Goal: Use online tool/utility: Utilize a website feature to perform a specific function

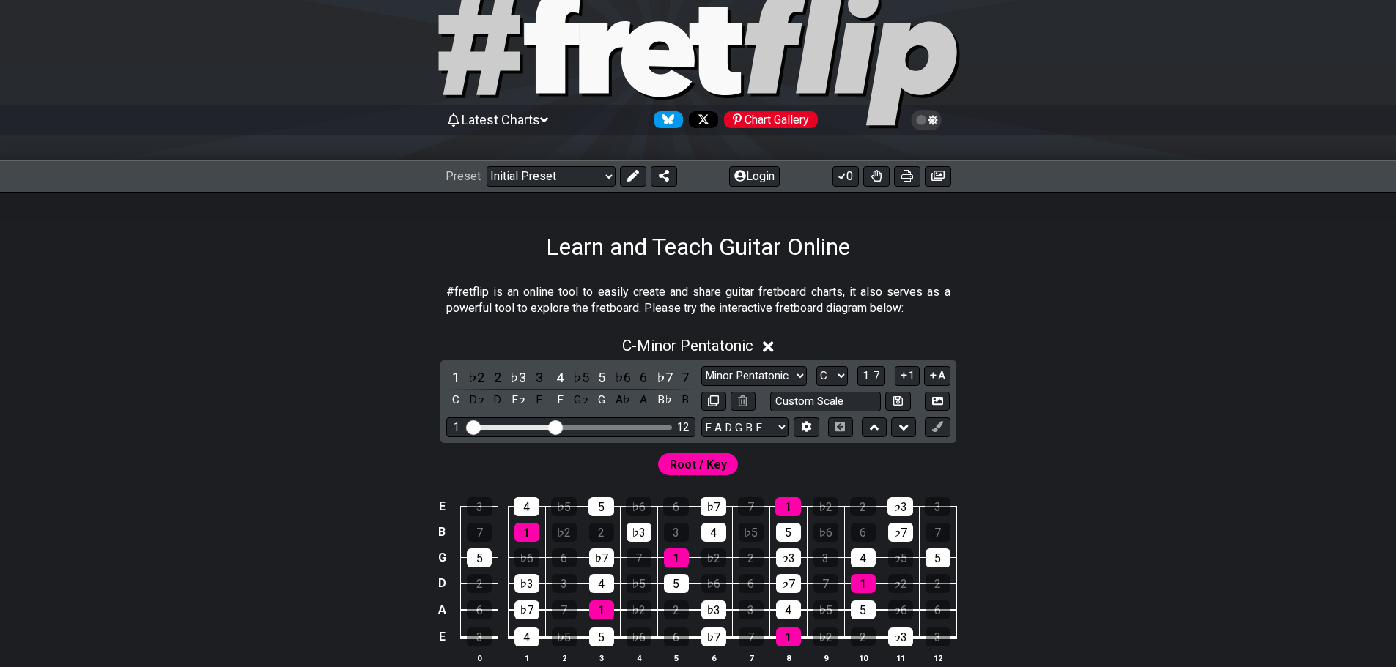
scroll to position [73, 0]
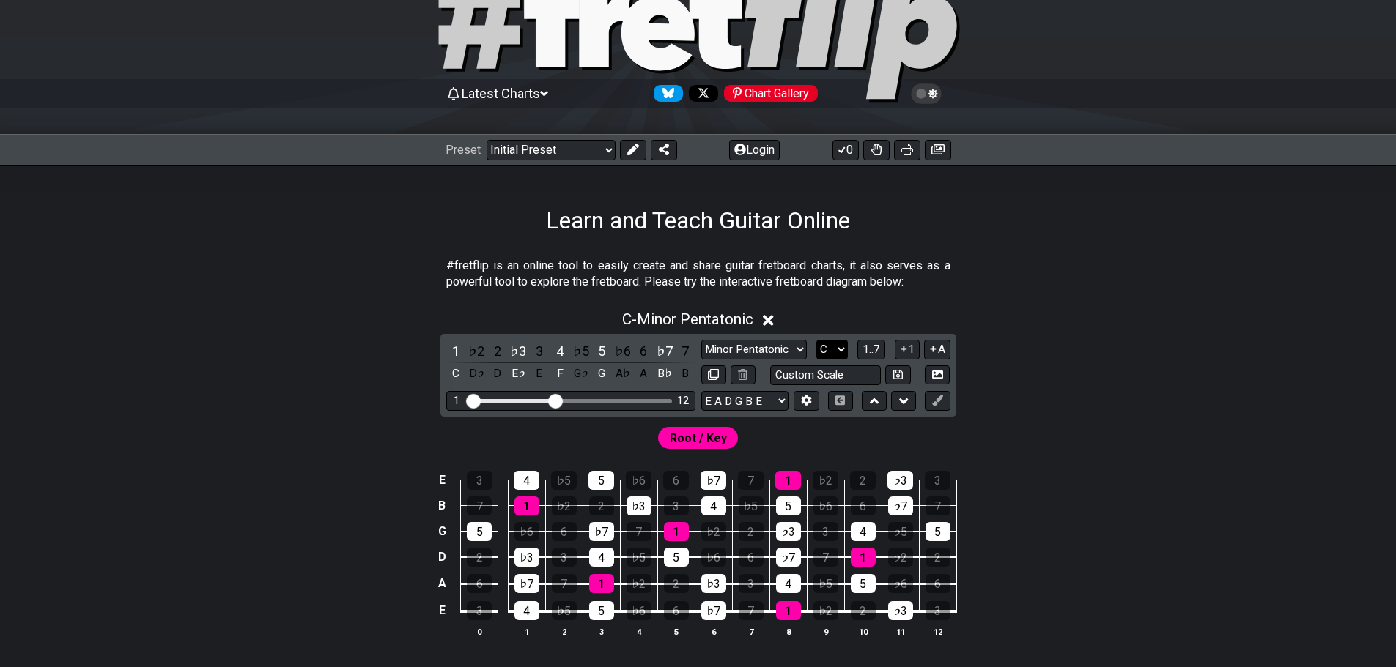
click at [842, 343] on select "A♭ A A♯ B♭ B C C♯ D♭ D D♯ E♭ E F F♯ G♭ G G♯" at bounding box center [832, 350] width 32 height 20
select select "B"
click at [816, 340] on select "A♭ A A♯ B♭ B C C♯ D♭ D D♯ E♭ E F F♯ G♭ G G♯" at bounding box center [832, 350] width 32 height 20
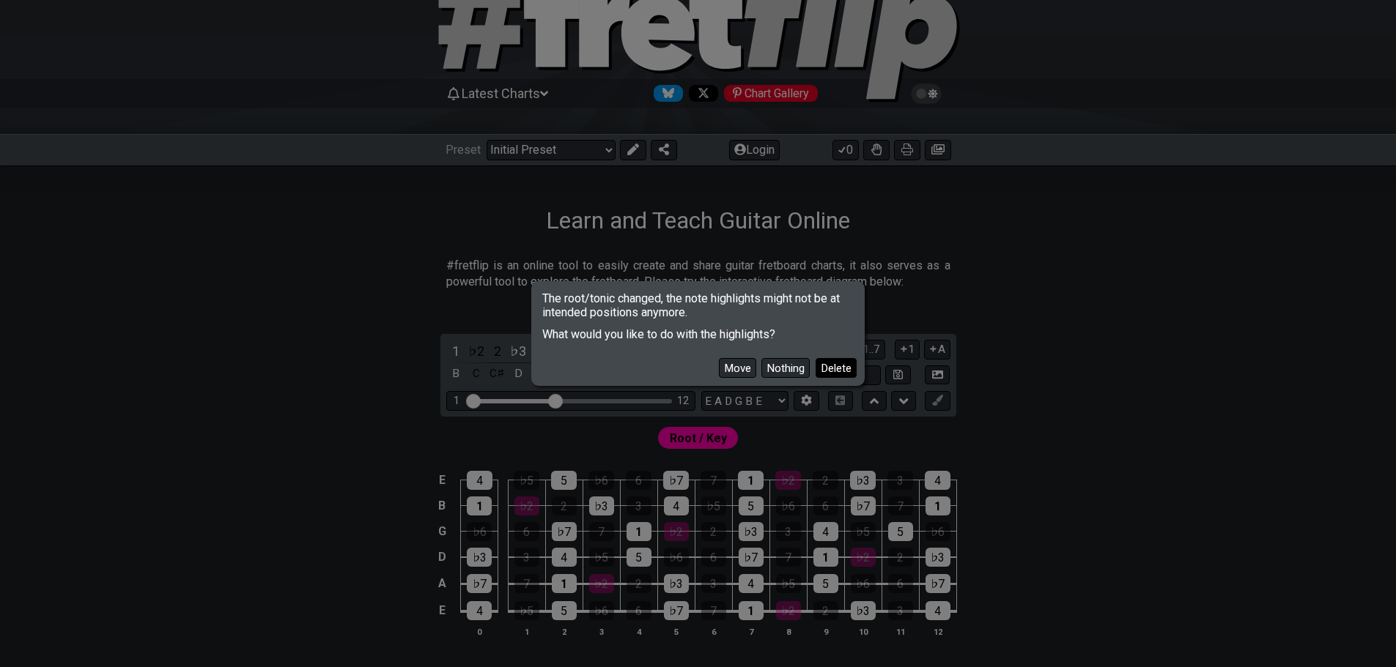
click at [842, 374] on button "Delete" at bounding box center [835, 368] width 41 height 20
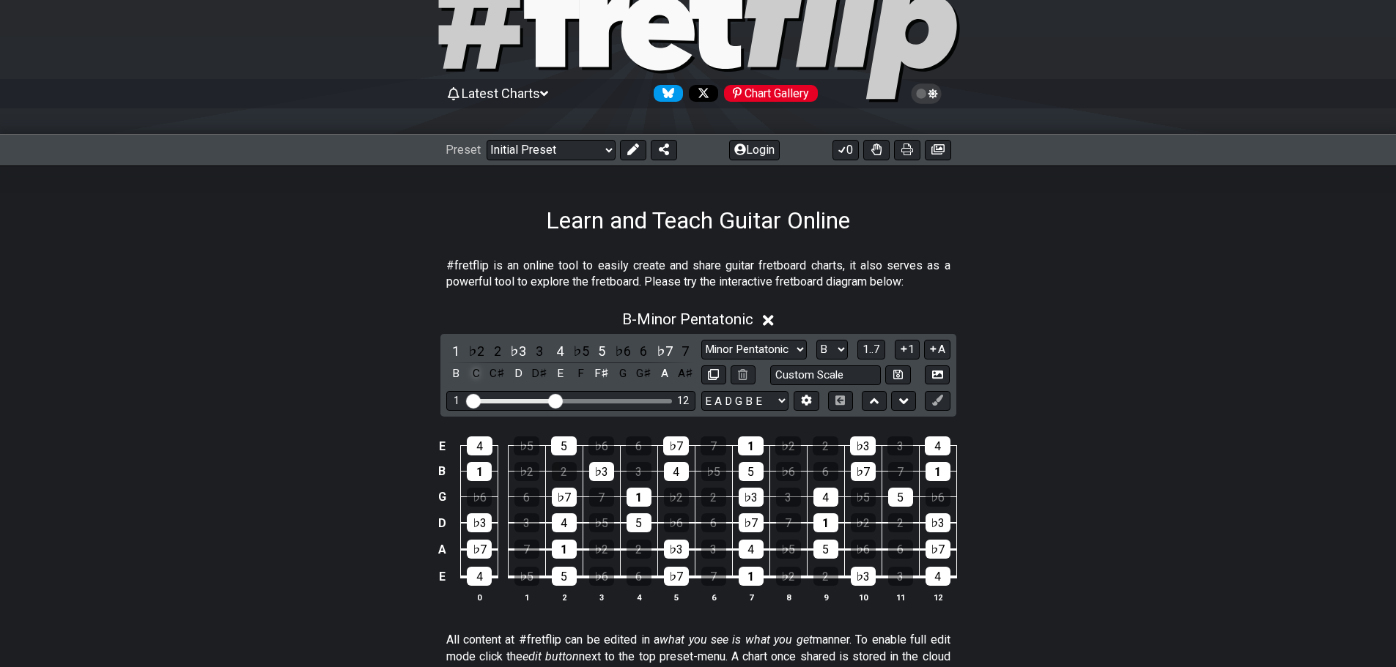
click at [475, 377] on div "C" at bounding box center [476, 374] width 19 height 20
click at [501, 377] on div "C♯" at bounding box center [497, 374] width 19 height 20
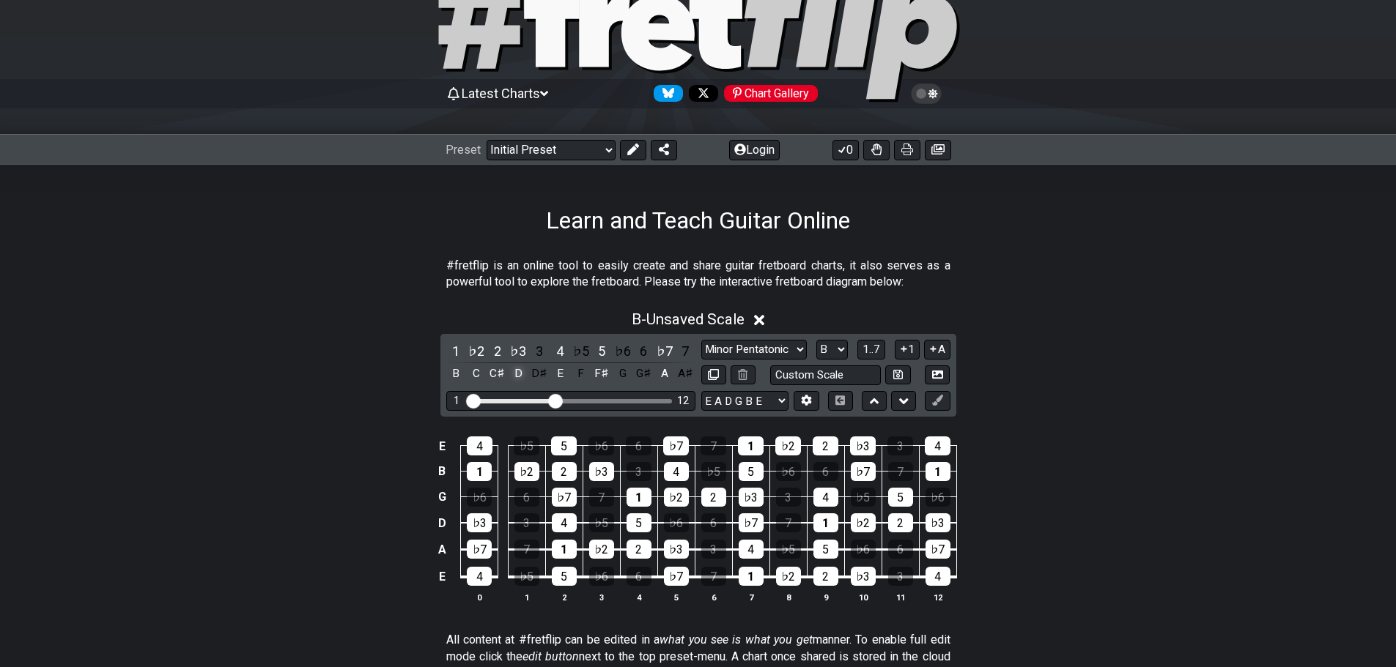
click at [523, 376] on div "D" at bounding box center [517, 374] width 19 height 20
click at [581, 374] on div "F" at bounding box center [580, 374] width 19 height 20
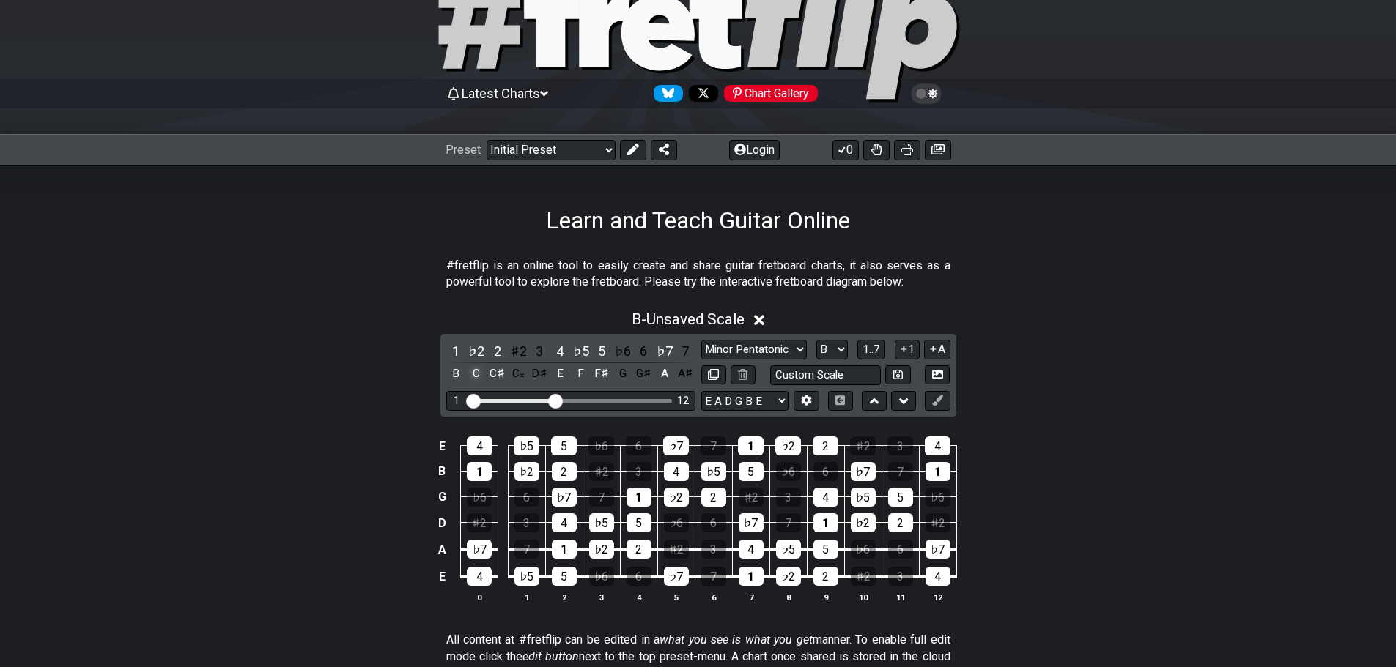
click at [477, 379] on div "C" at bounding box center [476, 374] width 19 height 20
click at [521, 374] on div "C𝄪" at bounding box center [517, 374] width 19 height 20
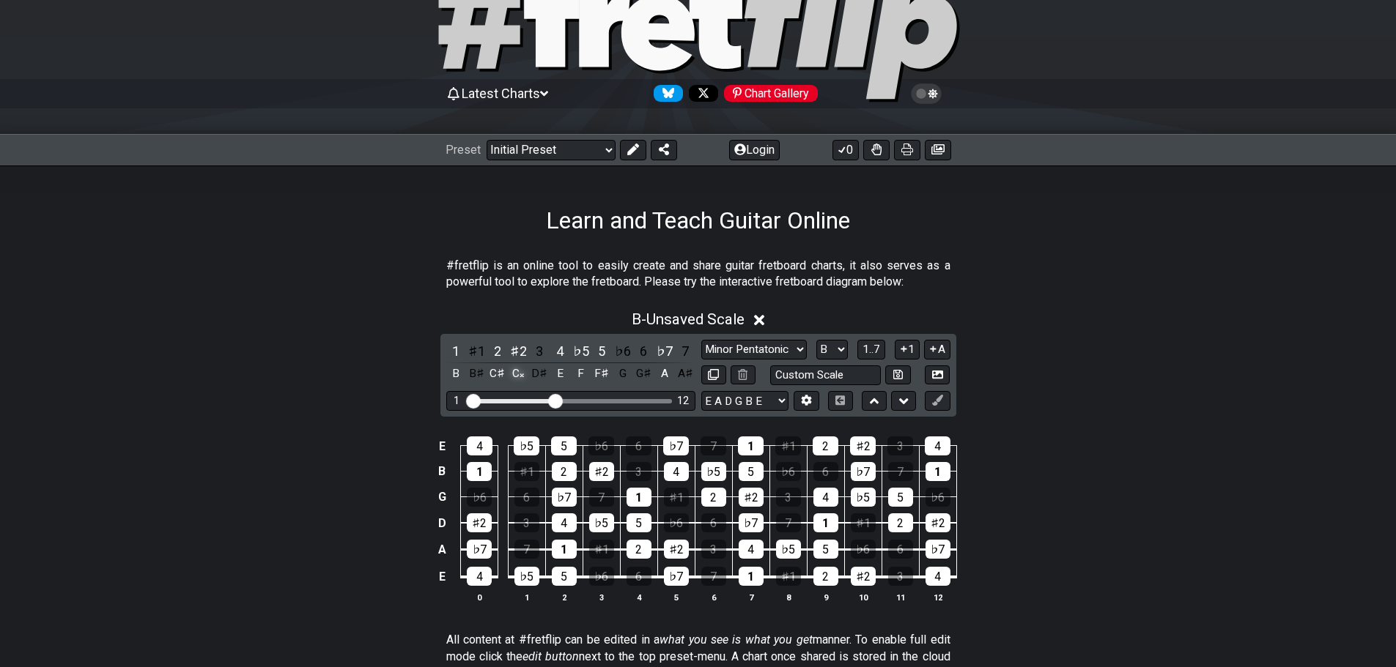
click at [520, 377] on div "C𝄪" at bounding box center [517, 374] width 19 height 20
click at [520, 377] on div "D" at bounding box center [517, 374] width 19 height 20
click at [598, 373] on div "F♯" at bounding box center [601, 374] width 19 height 20
click at [624, 382] on div "G" at bounding box center [622, 374] width 19 height 20
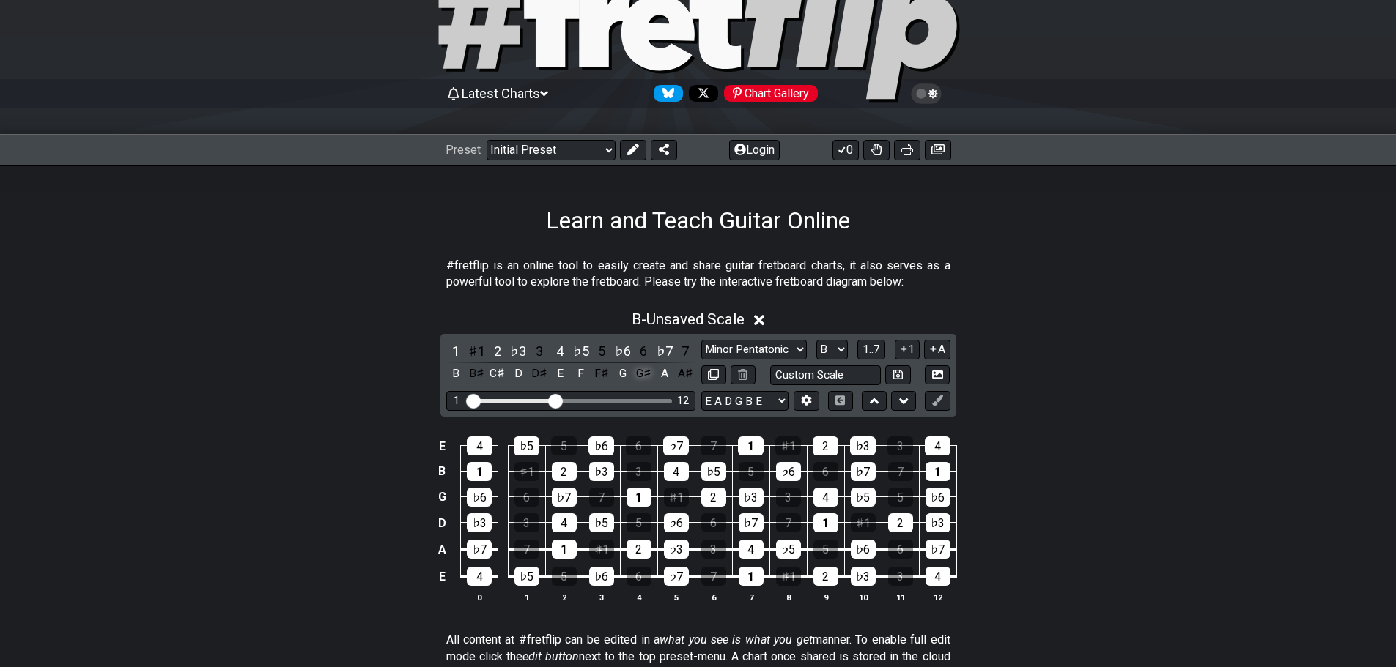
click at [653, 379] on div "G♯" at bounding box center [643, 374] width 19 height 20
click at [663, 377] on div "A" at bounding box center [664, 374] width 19 height 20
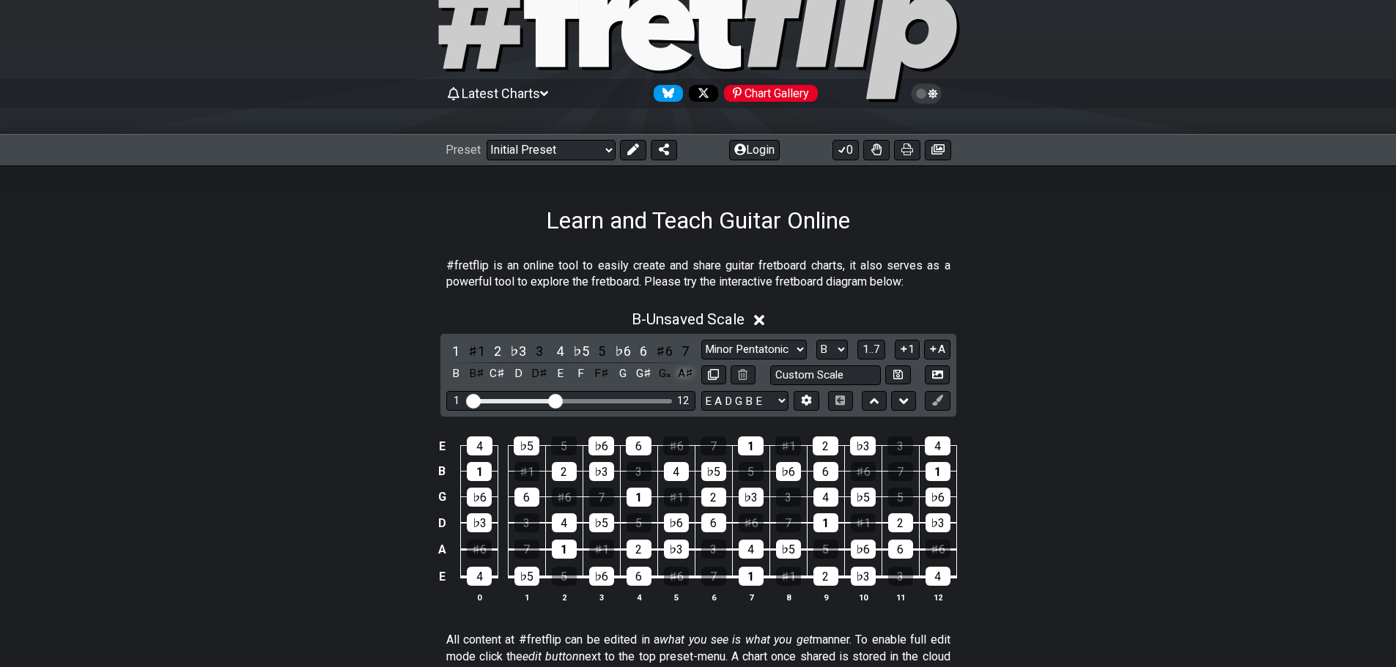
click at [683, 375] on div "A♯" at bounding box center [684, 374] width 19 height 20
click at [757, 406] on select "E A D G B E E A D G B E E A D G B E B E A D F♯ B A D G C E A D A D G B E E♭ A♭ …" at bounding box center [744, 401] width 87 height 20
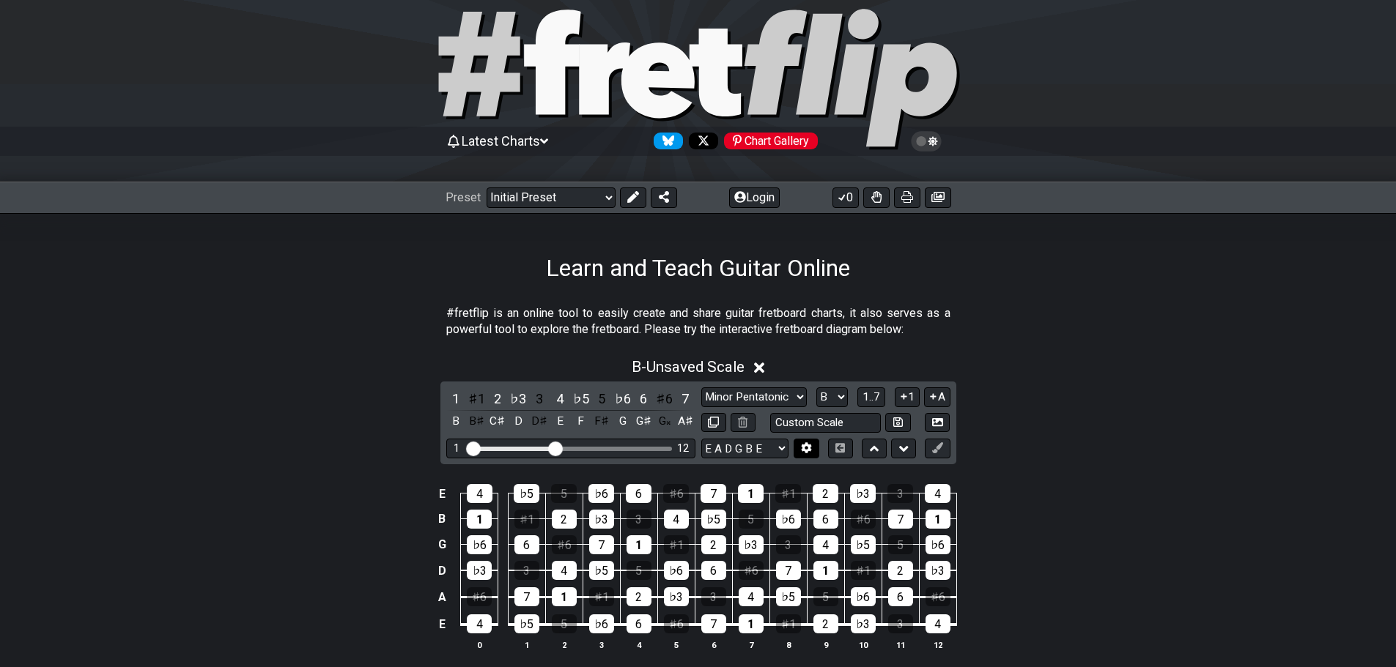
scroll to position [0, 0]
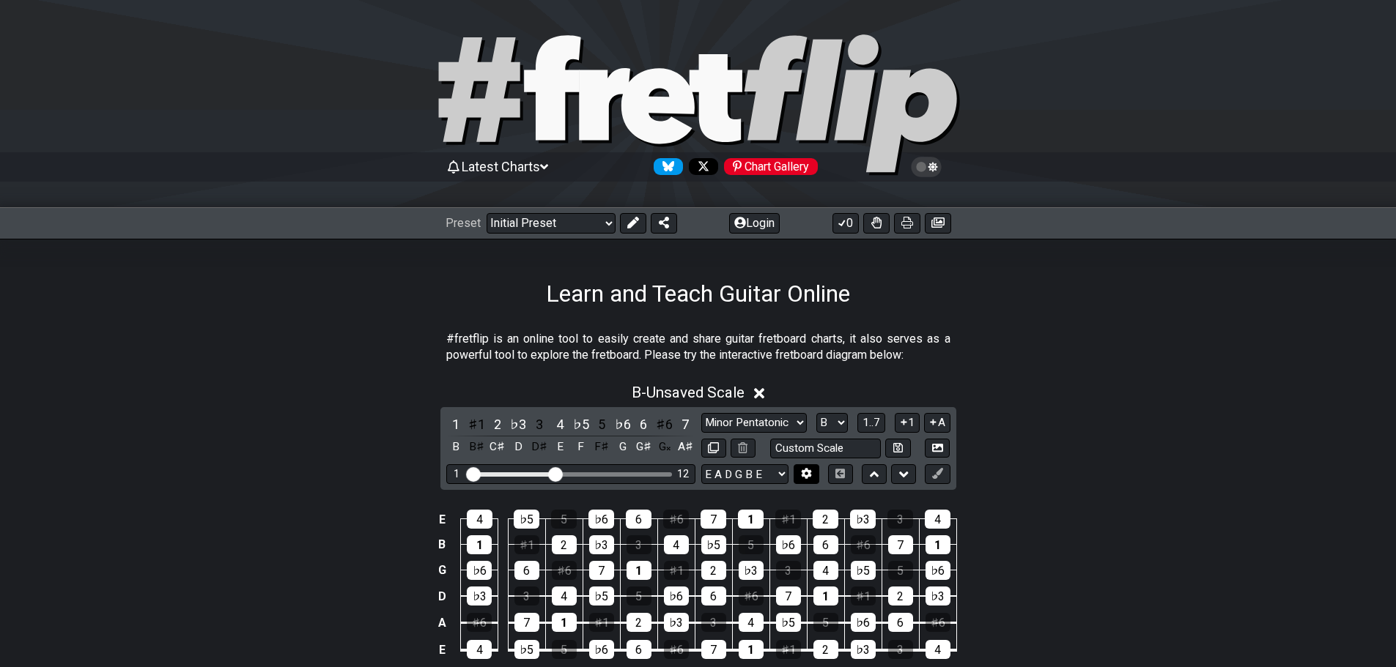
click at [801, 470] on icon at bounding box center [806, 473] width 11 height 11
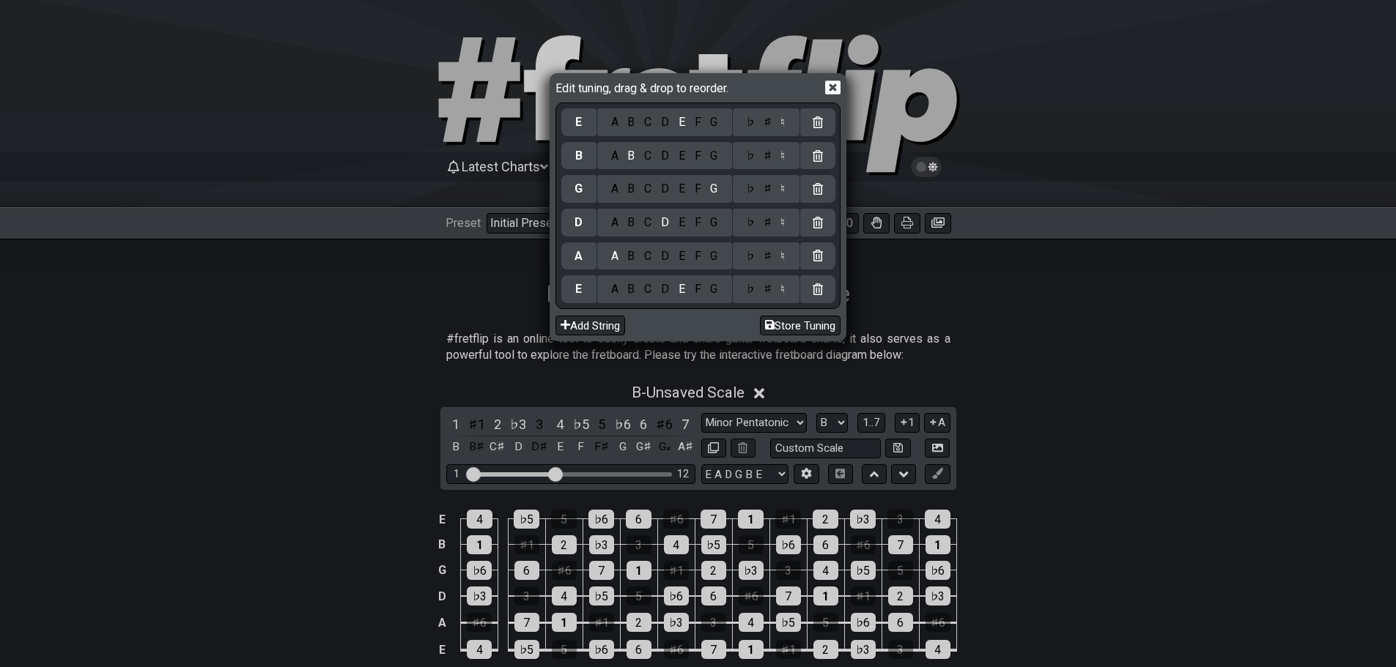
click at [637, 299] on div "A B C D E F G" at bounding box center [664, 289] width 135 height 28
click at [635, 291] on div "B" at bounding box center [631, 289] width 17 height 16
click at [698, 262] on div "F" at bounding box center [697, 256] width 16 height 16
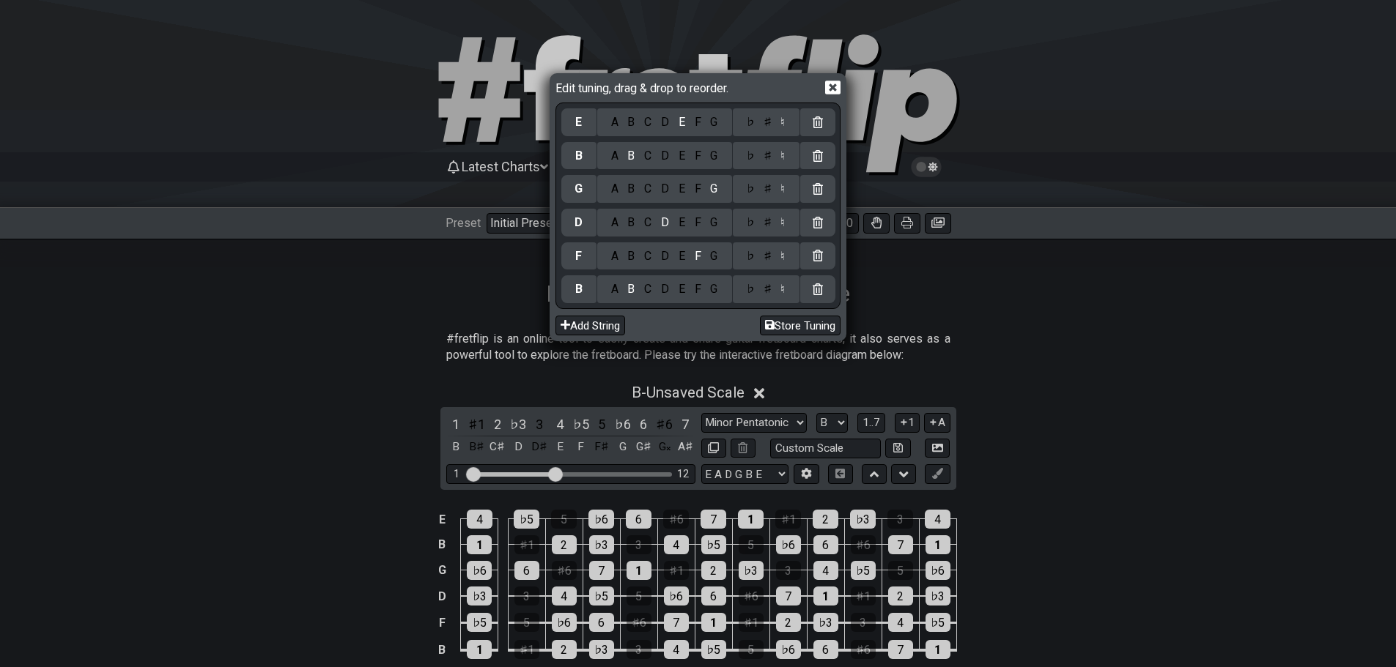
click at [766, 256] on div "♯" at bounding box center [767, 256] width 18 height 16
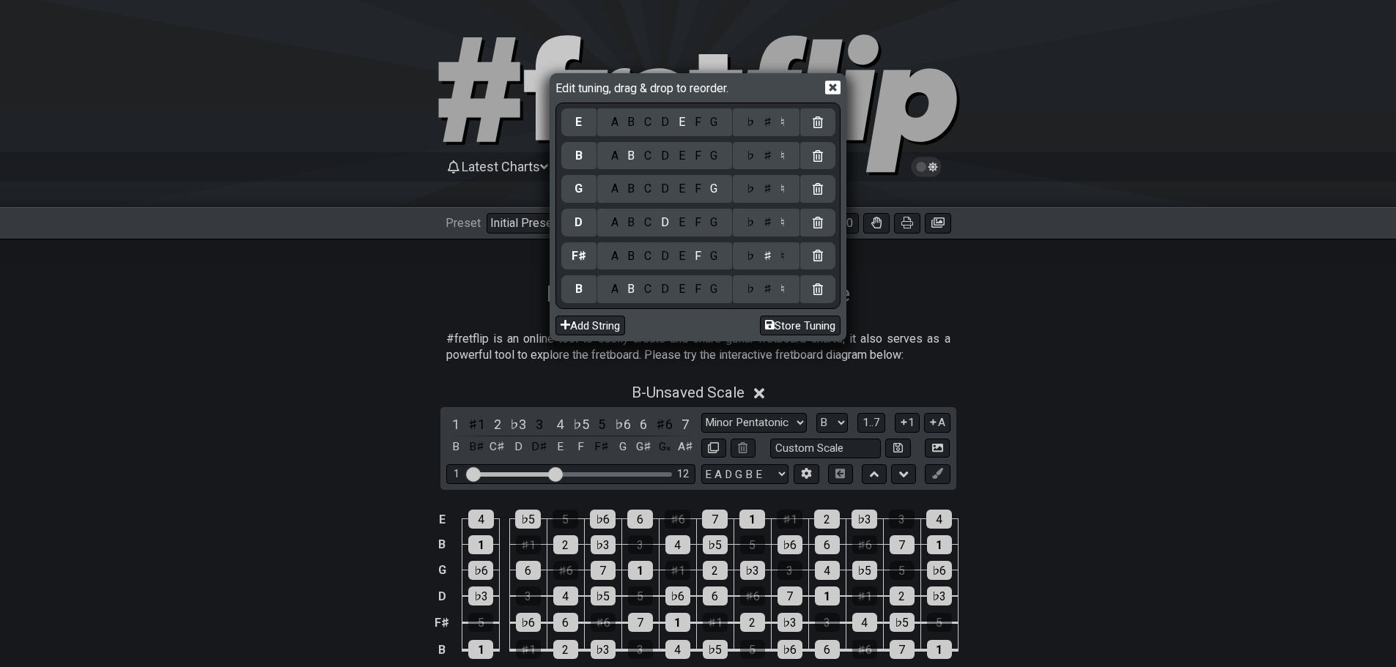
click at [634, 231] on div "A B C D E F G" at bounding box center [664, 223] width 135 height 28
click at [635, 223] on div "B" at bounding box center [631, 223] width 17 height 16
click at [686, 192] on div "E" at bounding box center [681, 189] width 16 height 16
click at [713, 152] on div "G" at bounding box center [714, 156] width 17 height 16
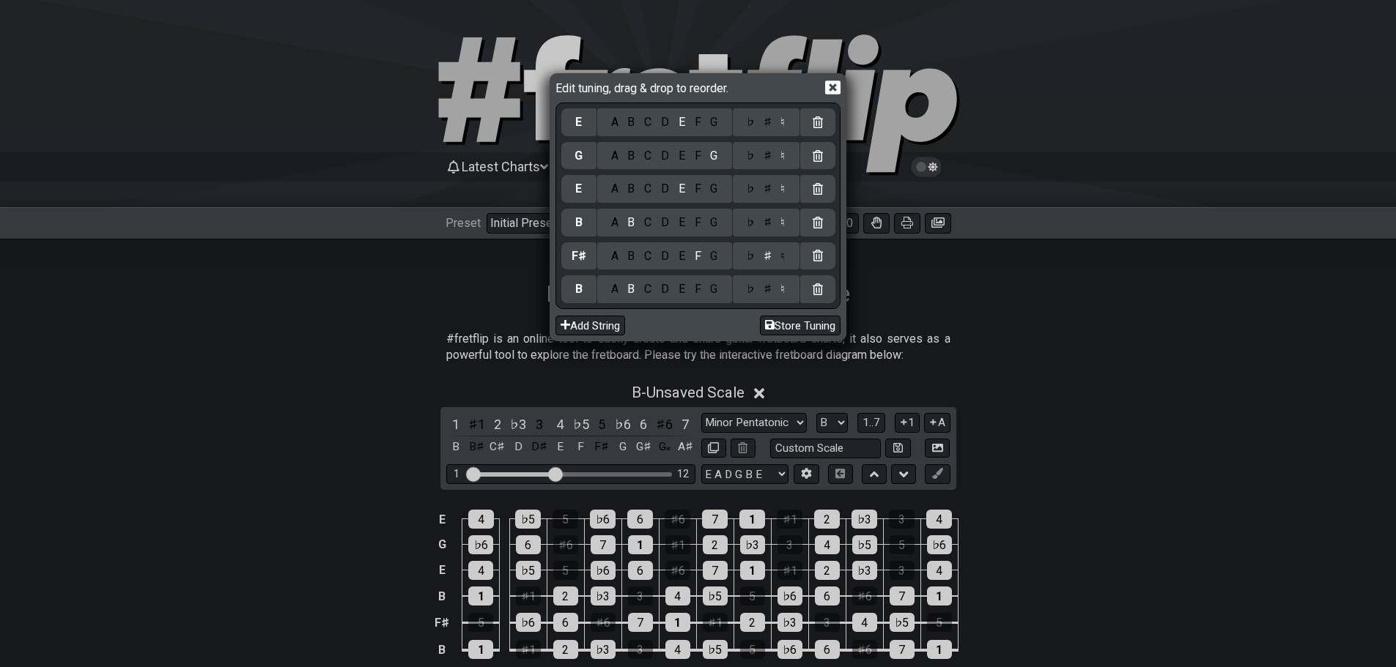
click at [648, 123] on div "C" at bounding box center [648, 122] width 17 height 16
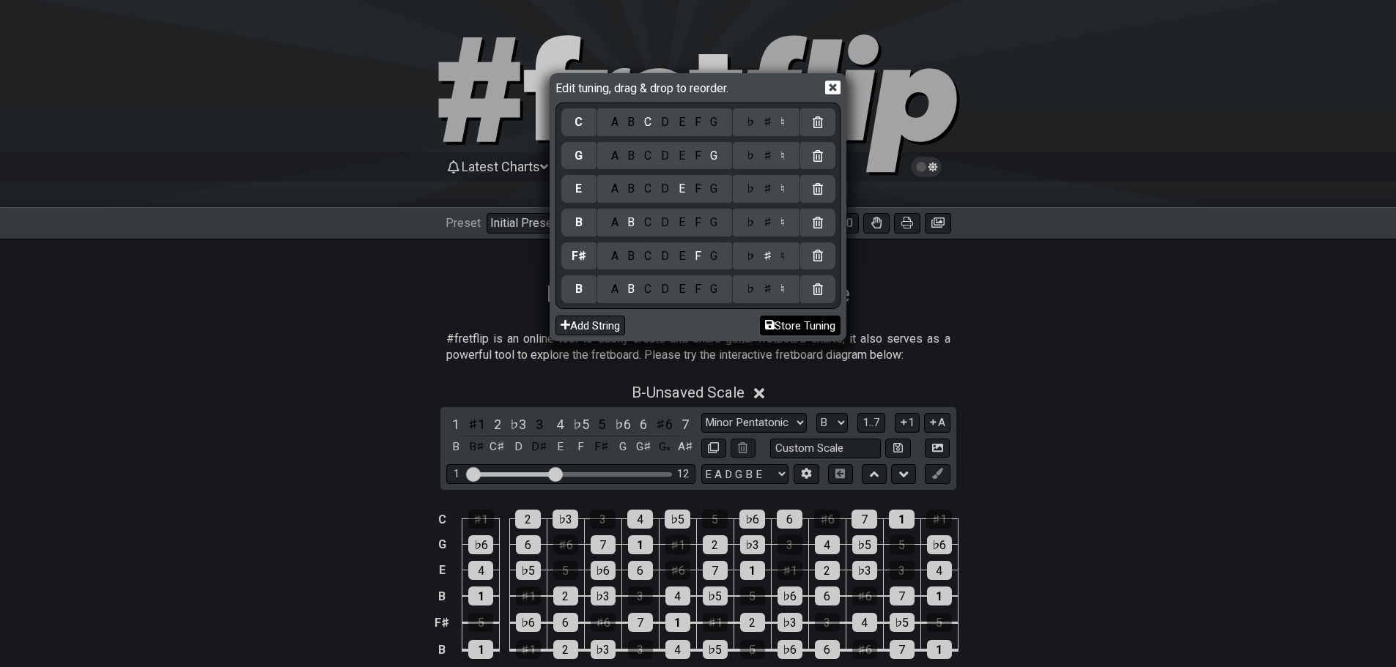
click at [790, 329] on button "Store Tuning" at bounding box center [800, 326] width 81 height 20
click at [790, 325] on button "Store Tuning" at bounding box center [800, 326] width 81 height 20
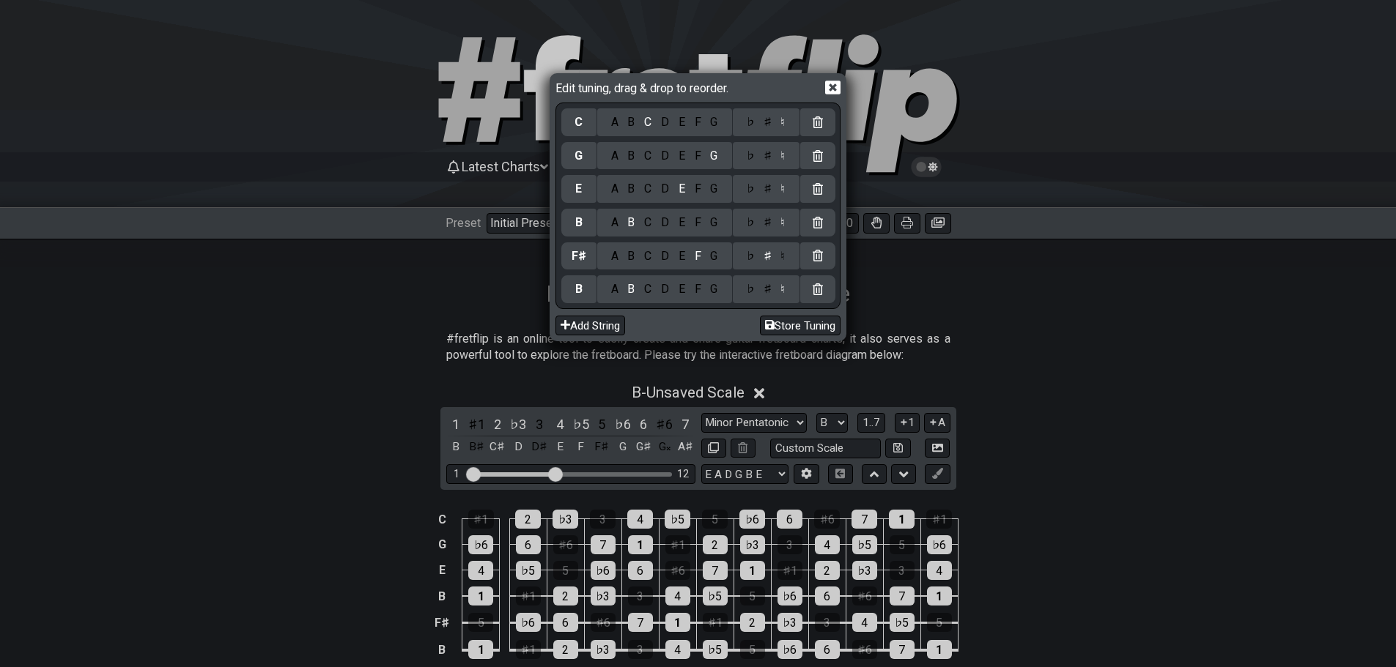
click at [832, 92] on icon at bounding box center [832, 88] width 15 height 14
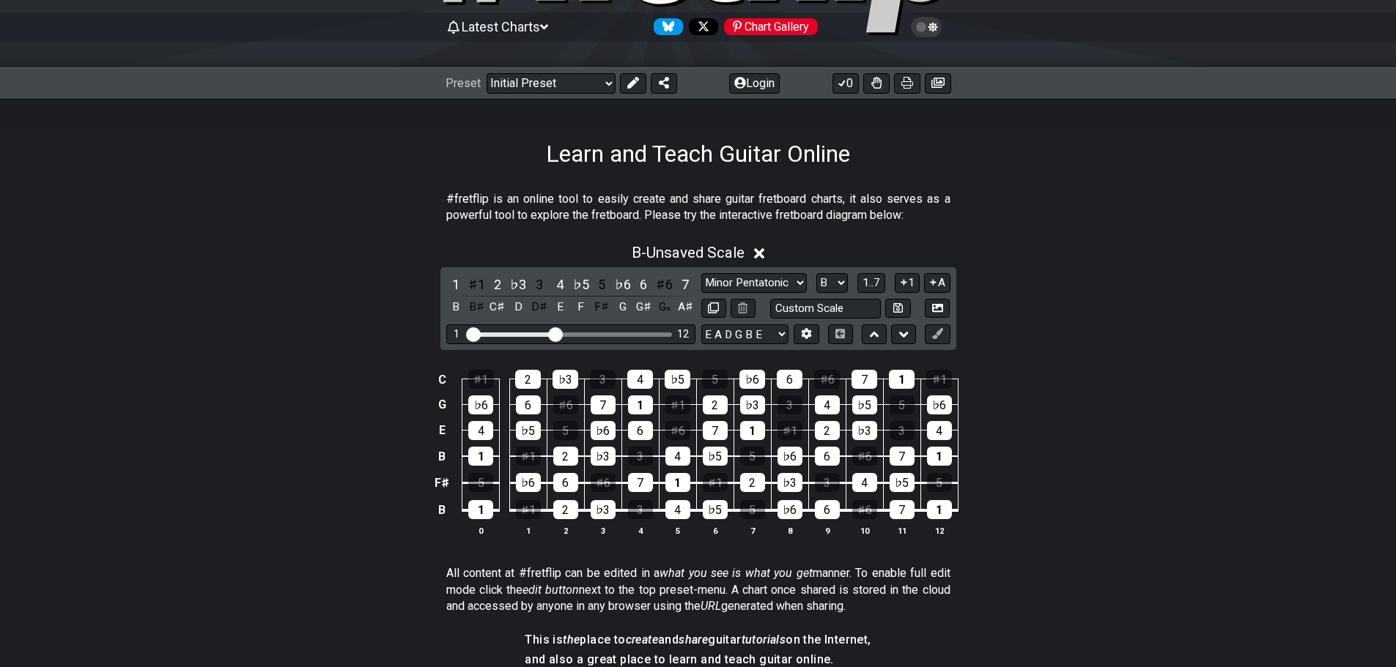
scroll to position [147, 0]
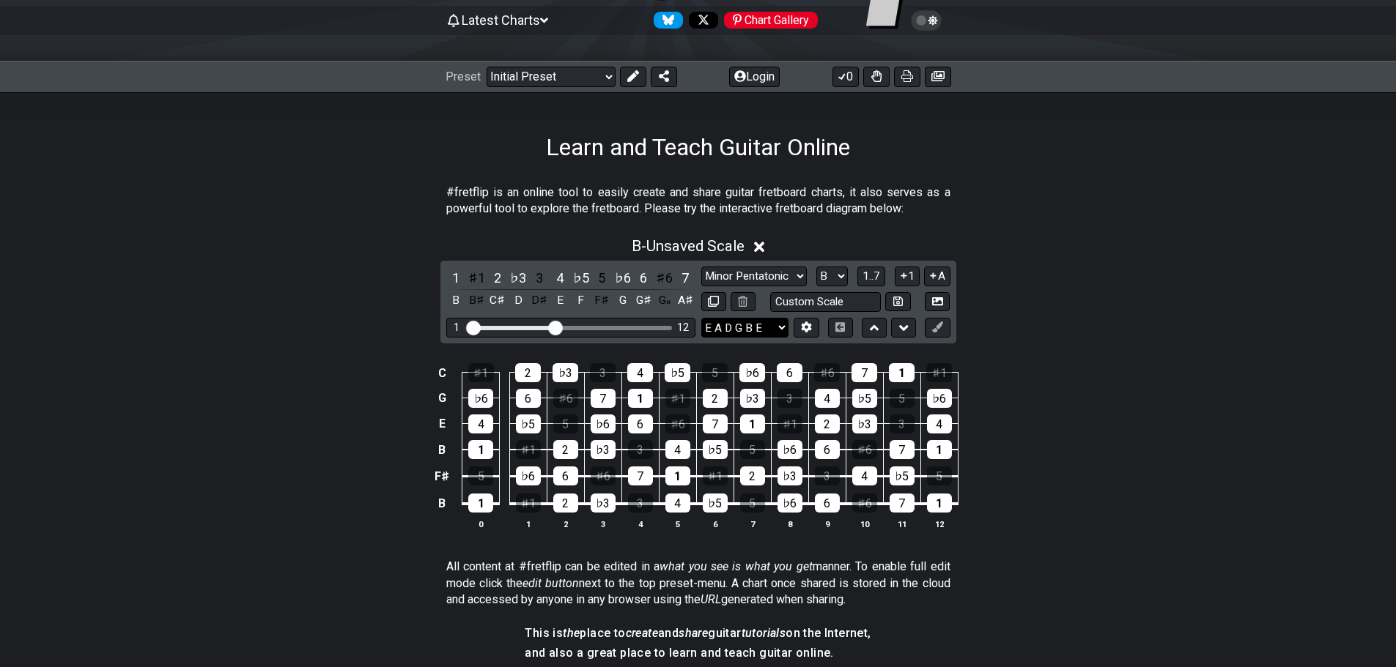
click at [759, 326] on select "E A D G B E B F♯ B E G C E A D G B E B E A D F♯ B A D G C E A D A D G B E E♭ A♭…" at bounding box center [744, 328] width 87 height 20
select select "B F# B E G C"
click at [701, 318] on select "E A D G B E B F♯ B E G C E A D G B E B E A D F♯ B A D G C E A D A D G B E E♭ A♭…" at bounding box center [744, 328] width 87 height 20
click at [870, 273] on span "1..7" at bounding box center [871, 276] width 18 height 13
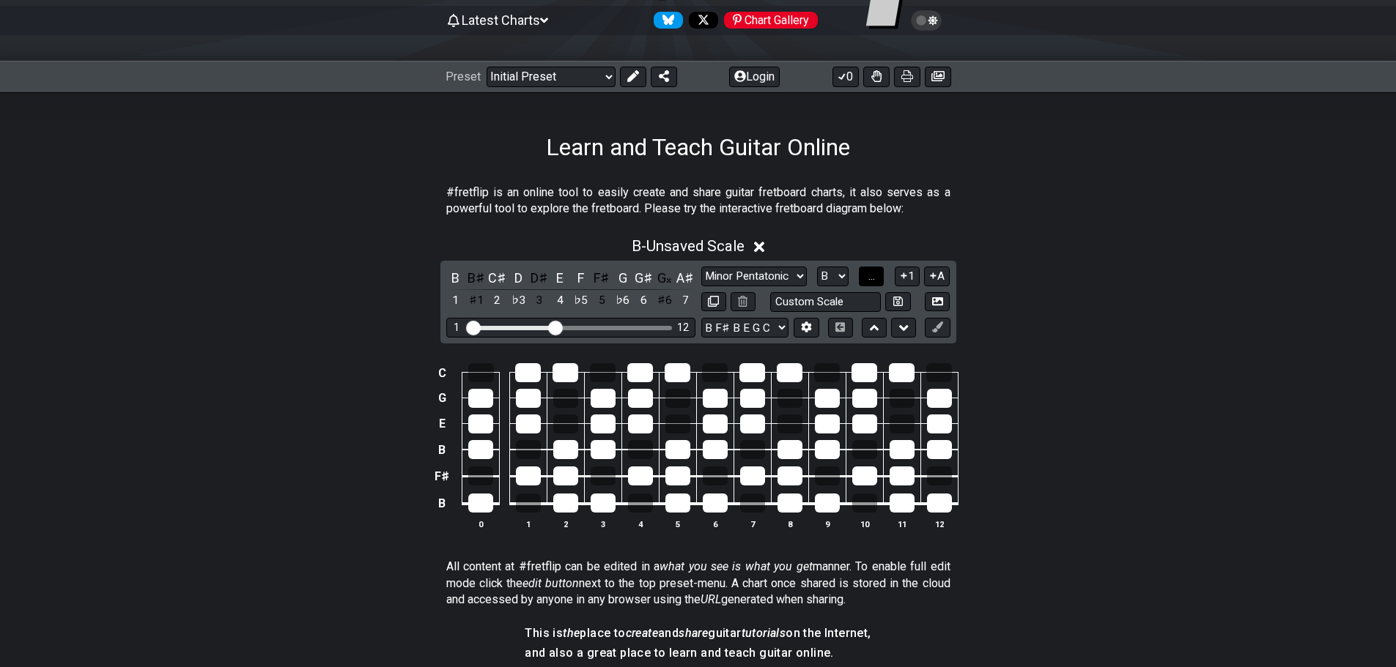
click at [870, 273] on span "..." at bounding box center [871, 276] width 7 height 13
